Goal: Task Accomplishment & Management: Manage account settings

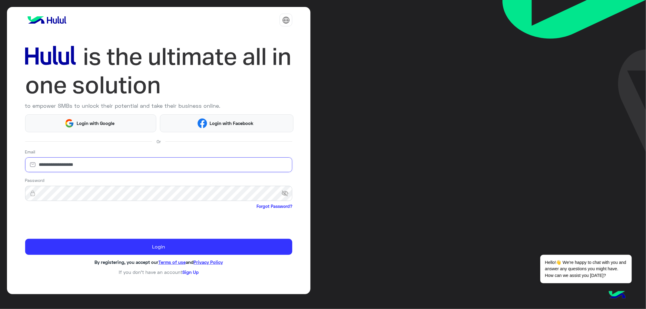
click at [109, 169] on input "**********" at bounding box center [158, 164] width 267 height 15
type input "**********"
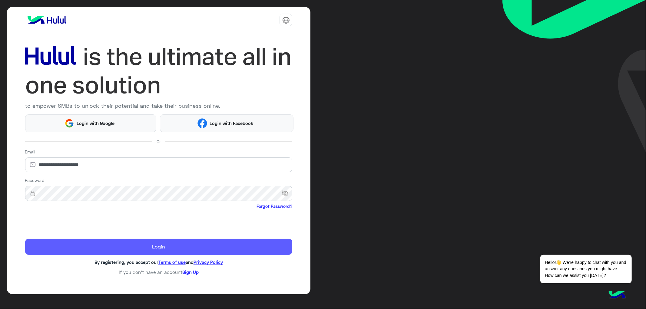
click at [129, 242] on button "Login" at bounding box center [158, 247] width 267 height 16
